Goal: Navigation & Orientation: Understand site structure

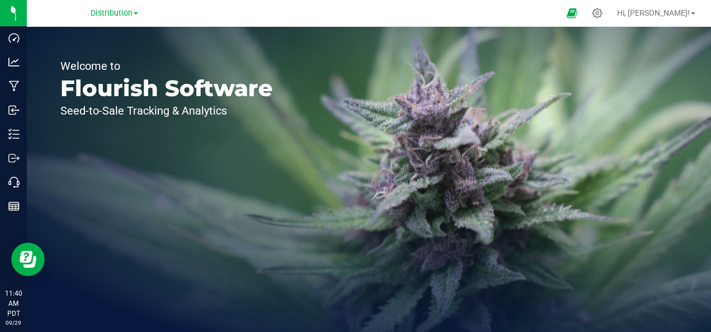
click at [133, 13] on link "Distribution" at bounding box center [115, 12] width 48 height 11
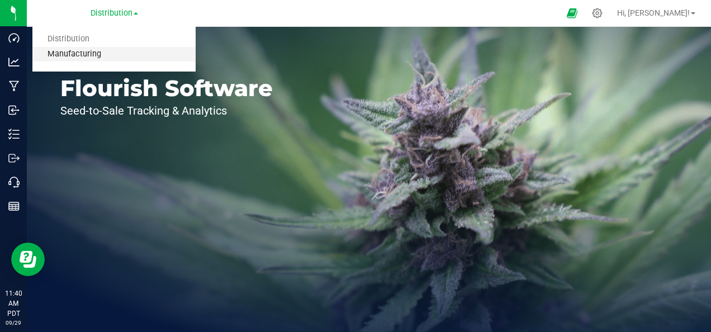
click at [116, 48] on link "Manufacturing" at bounding box center [113, 54] width 163 height 15
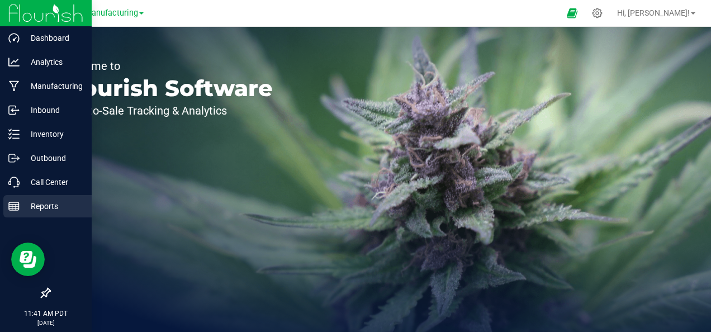
click at [24, 203] on p "Reports" at bounding box center [53, 206] width 67 height 13
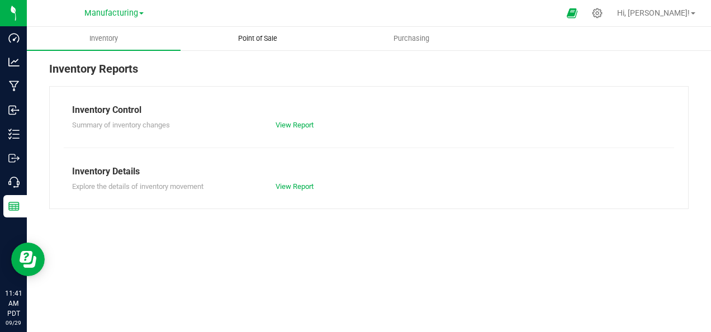
click at [268, 39] on span "Point of Sale" at bounding box center [257, 39] width 69 height 10
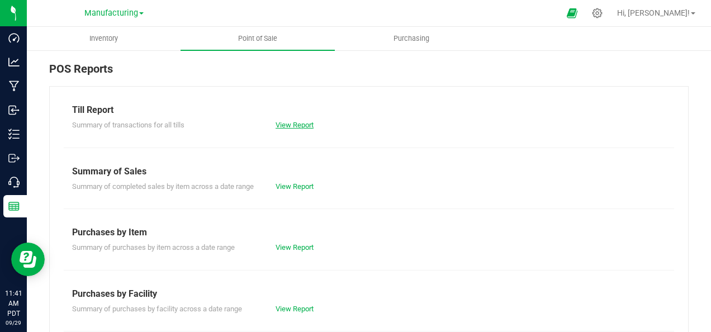
click at [296, 125] on link "View Report" at bounding box center [295, 125] width 38 height 8
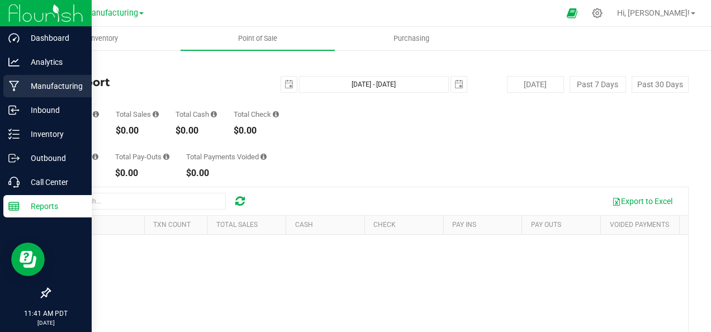
click at [18, 87] on icon at bounding box center [14, 86] width 11 height 11
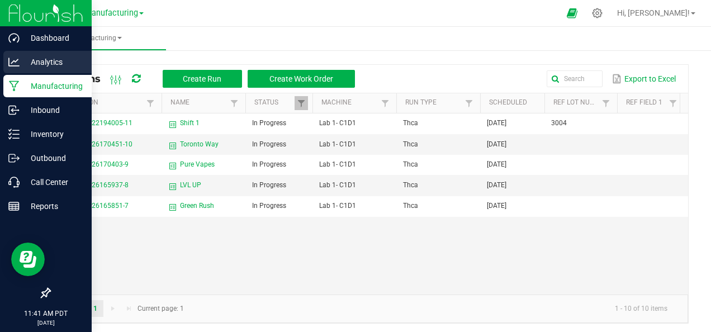
click at [15, 61] on icon at bounding box center [13, 62] width 11 height 8
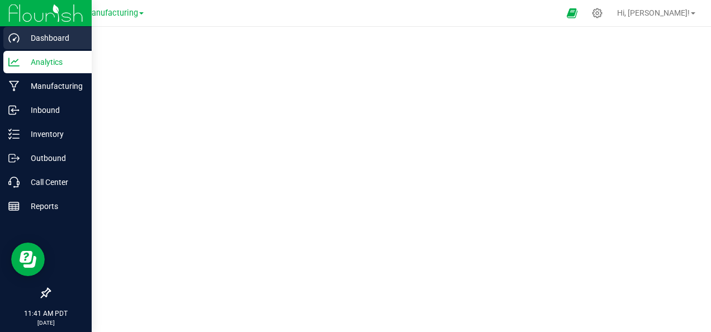
click at [27, 39] on p "Dashboard" at bounding box center [53, 37] width 67 height 13
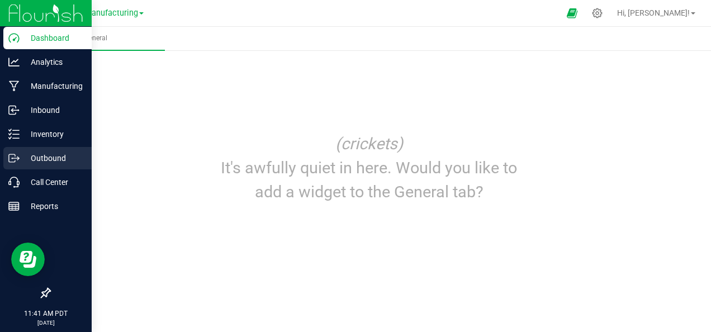
click at [54, 155] on p "Outbound" at bounding box center [53, 158] width 67 height 13
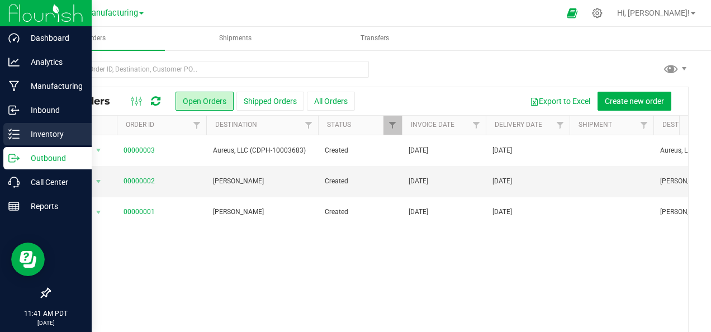
click at [57, 137] on p "Inventory" at bounding box center [53, 134] width 67 height 13
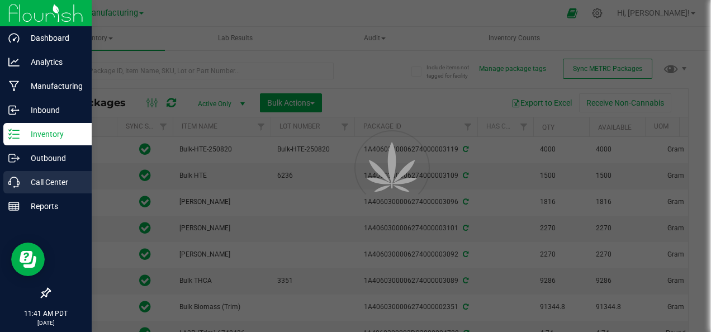
click at [53, 177] on p "Call Center" at bounding box center [53, 182] width 67 height 13
